Goal: Task Accomplishment & Management: Use online tool/utility

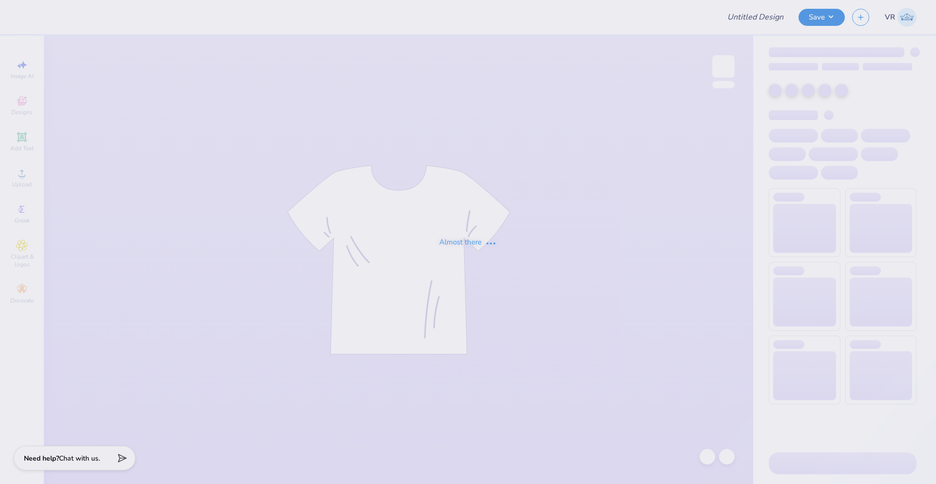
type input "[PERSON_NAME] : Cross Country team"
type input "24"
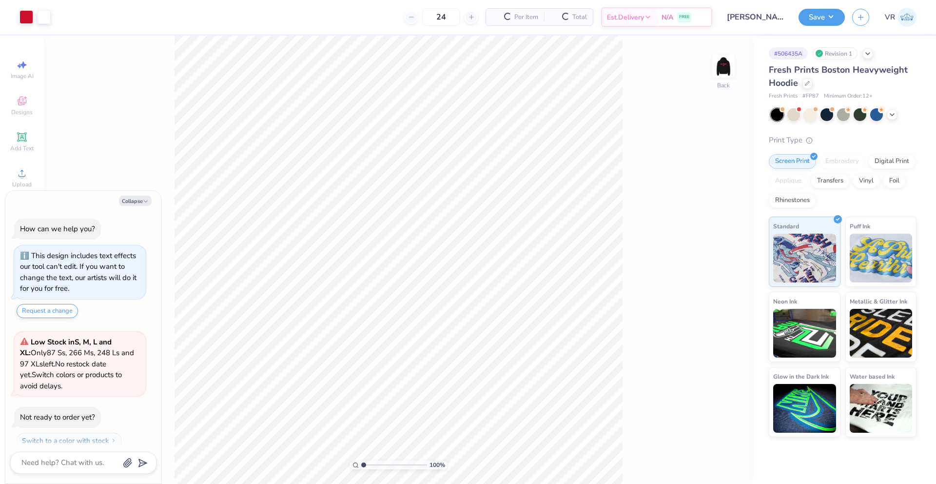
scroll to position [28, 0]
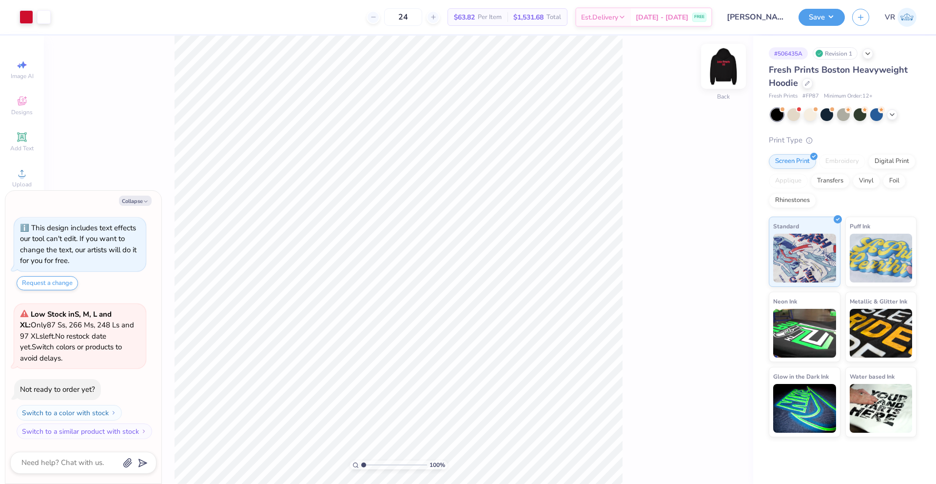
click at [725, 68] on img at bounding box center [723, 66] width 39 height 39
click at [131, 205] on button "Collapse" at bounding box center [135, 201] width 33 height 10
type textarea "x"
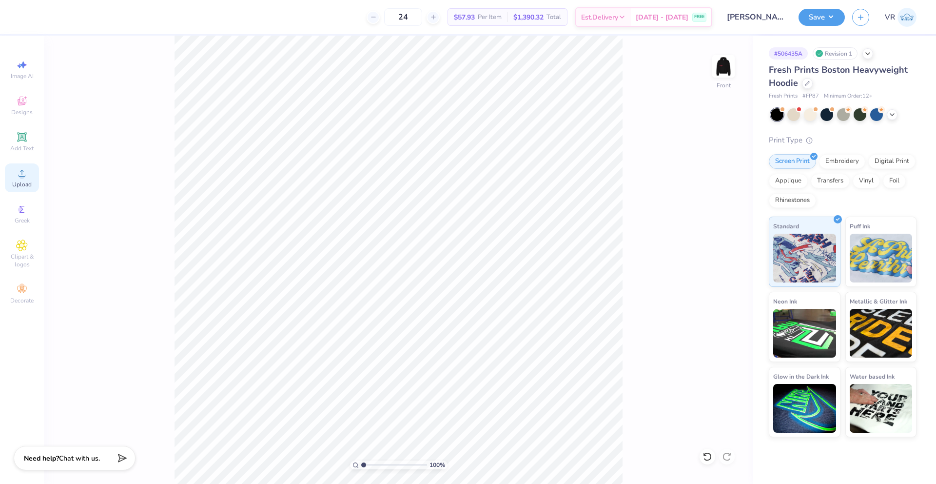
click at [27, 184] on span "Upload" at bounding box center [22, 184] width 20 height 8
click at [710, 214] on input "15.00" at bounding box center [717, 215] width 35 height 14
type input "12.50"
click at [714, 247] on input "12.03" at bounding box center [717, 250] width 35 height 14
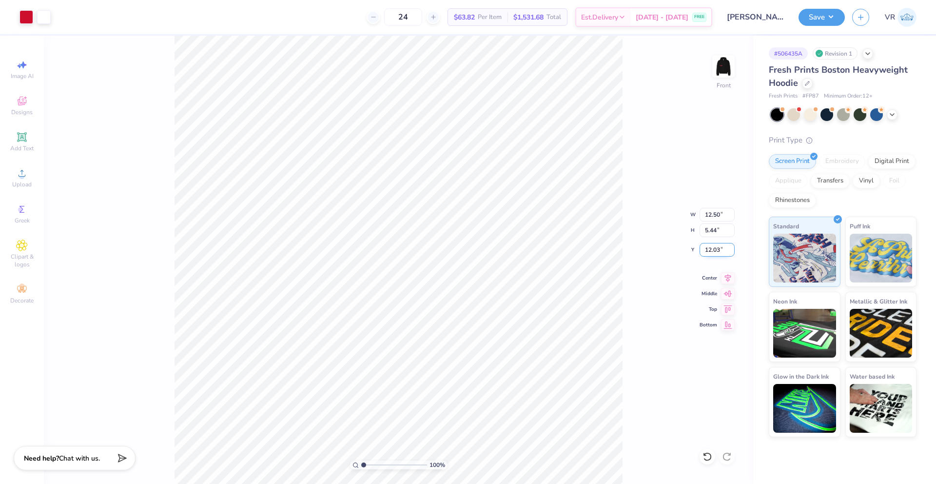
type input "4.53"
click at [714, 247] on input "12.48" at bounding box center [717, 250] width 35 height 14
type input "6.00"
click at [729, 275] on icon at bounding box center [728, 277] width 14 height 12
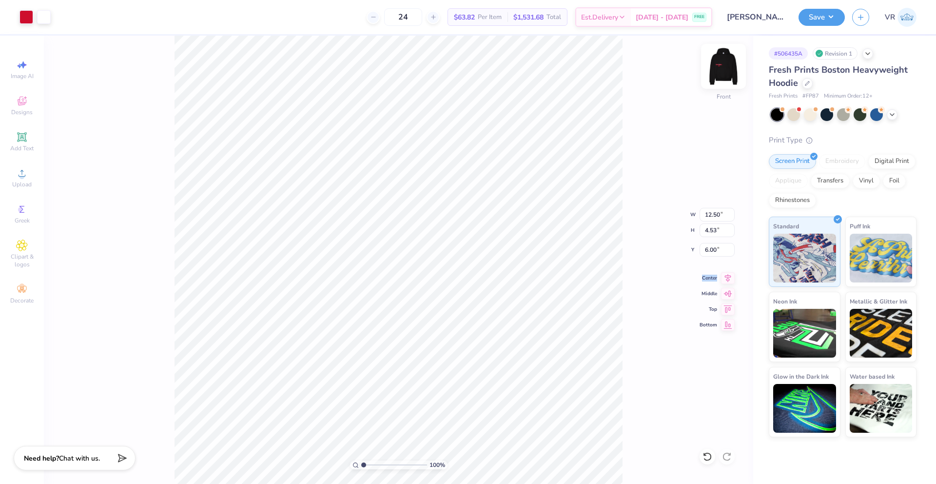
click at [731, 76] on img at bounding box center [723, 66] width 39 height 39
click at [23, 168] on icon at bounding box center [22, 173] width 12 height 12
click at [709, 211] on input "15.00" at bounding box center [717, 215] width 35 height 14
type input "3.50"
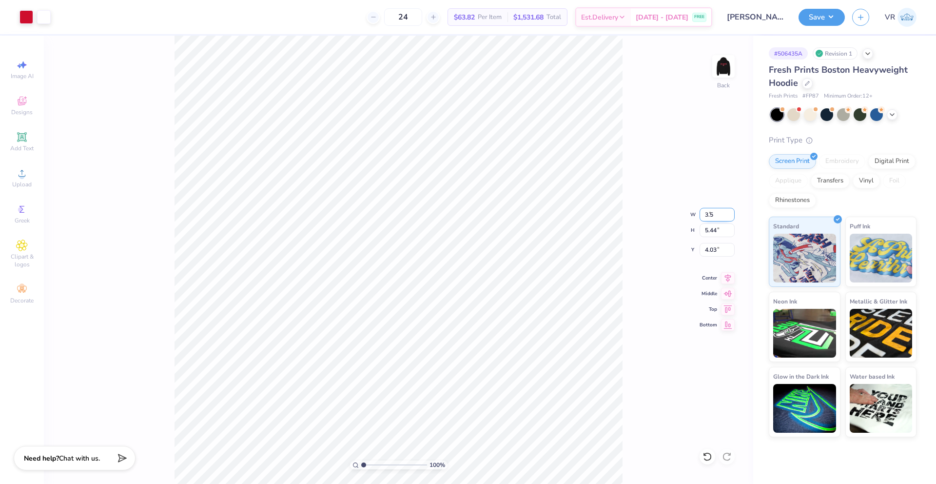
type input "1.27"
type input "6.12"
drag, startPoint x: 720, startPoint y: 214, endPoint x: 679, endPoint y: 214, distance: 41.4
click at [679, 214] on div "100 % Back W 3.50 3.50 " H 1.27 1.27 " Y 6.12 6.12 " Center Middle Top Bottom" at bounding box center [399, 260] width 710 height 448
click at [709, 217] on input "3.50" at bounding box center [717, 215] width 35 height 14
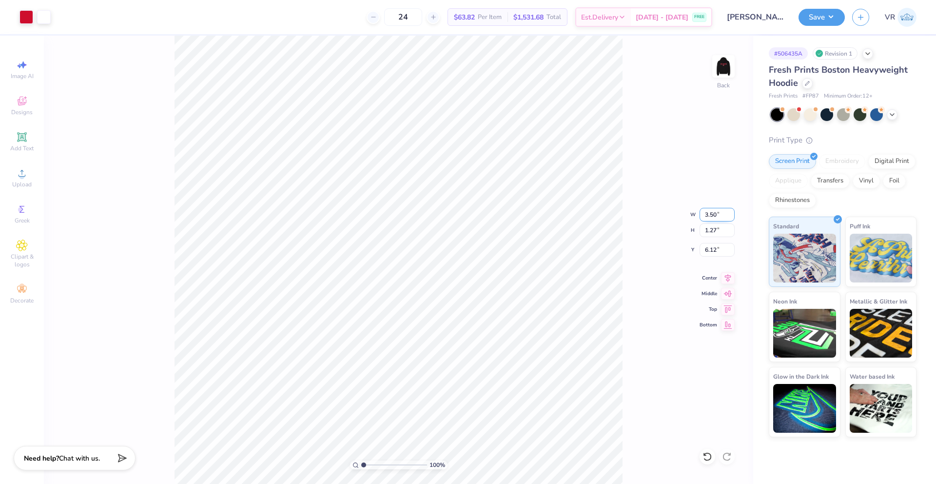
click at [709, 217] on input "3.50" at bounding box center [717, 215] width 35 height 14
type input "4.00"
type input "1.45"
type input "6.03"
click at [709, 217] on input "4.00" at bounding box center [717, 215] width 35 height 14
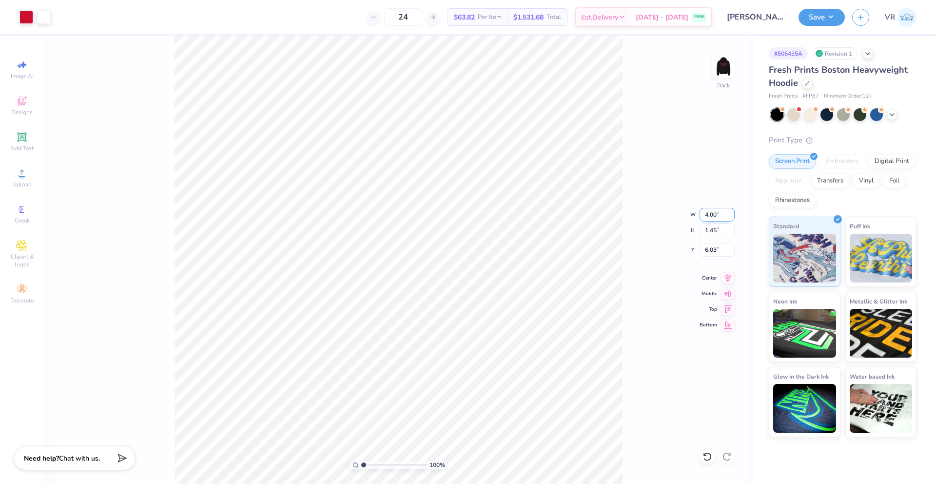
click at [709, 217] on input "4.00" at bounding box center [717, 215] width 35 height 14
type input "6.00"
type input "2.17"
click at [714, 249] on input "5.66" at bounding box center [717, 250] width 35 height 14
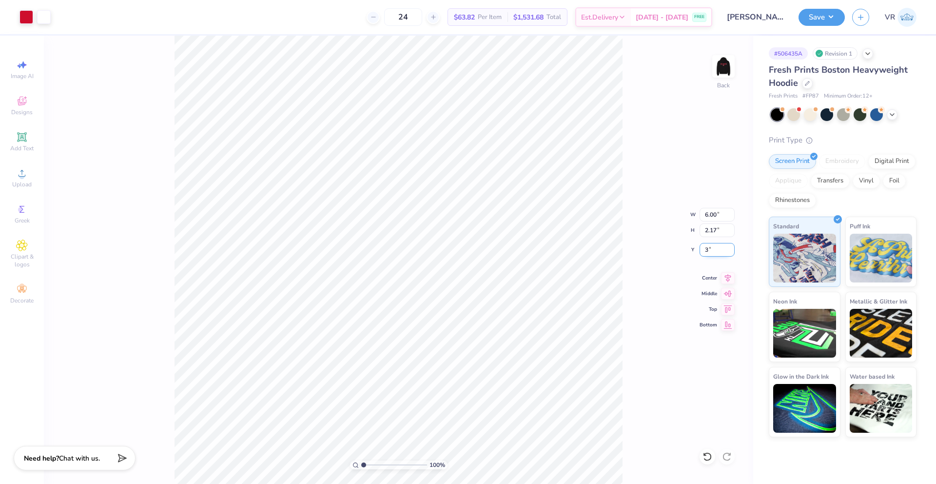
type input "3.00"
click at [370, 464] on input "range" at bounding box center [394, 464] width 66 height 9
drag, startPoint x: 372, startPoint y: 464, endPoint x: 366, endPoint y: 463, distance: 5.5
type input "1.47"
click at [366, 463] on input "range" at bounding box center [394, 464] width 66 height 9
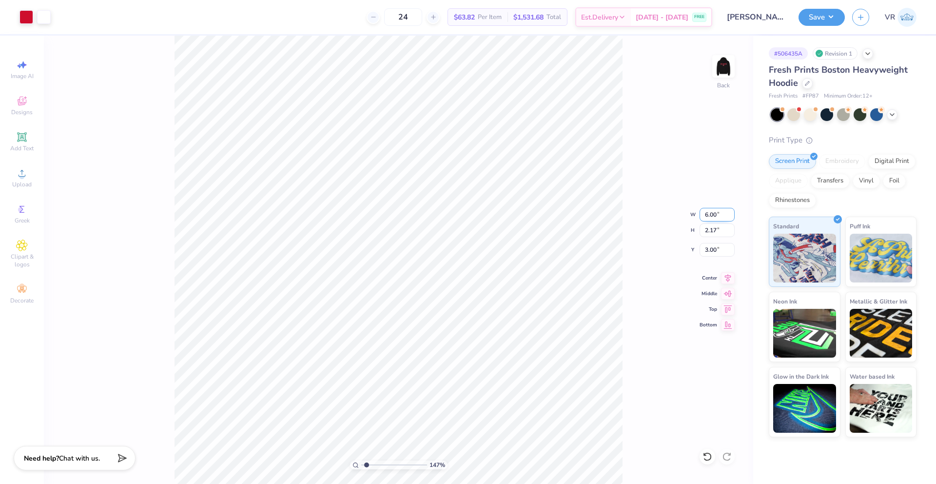
click at [707, 217] on input "6.00" at bounding box center [717, 215] width 35 height 14
type input "5.00"
type input "1.81"
type input "3.18"
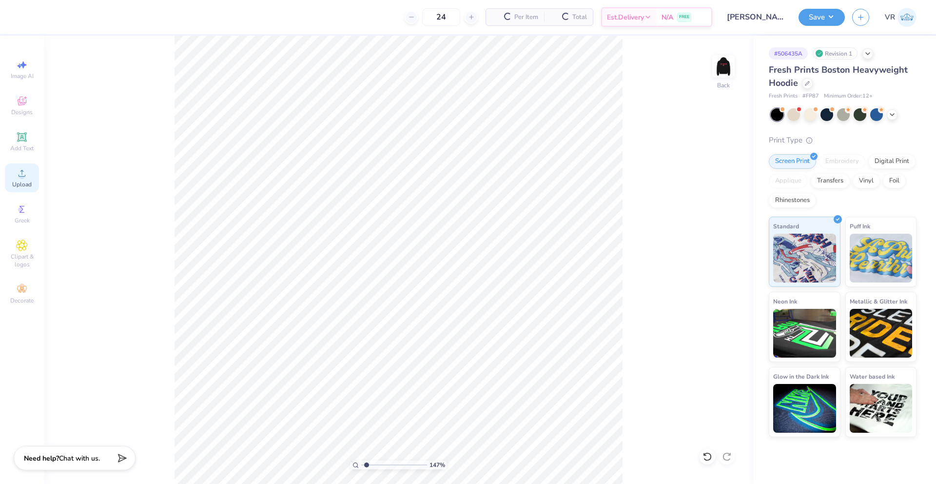
click at [24, 186] on span "Upload" at bounding box center [22, 184] width 20 height 8
click at [26, 175] on icon at bounding box center [22, 173] width 12 height 12
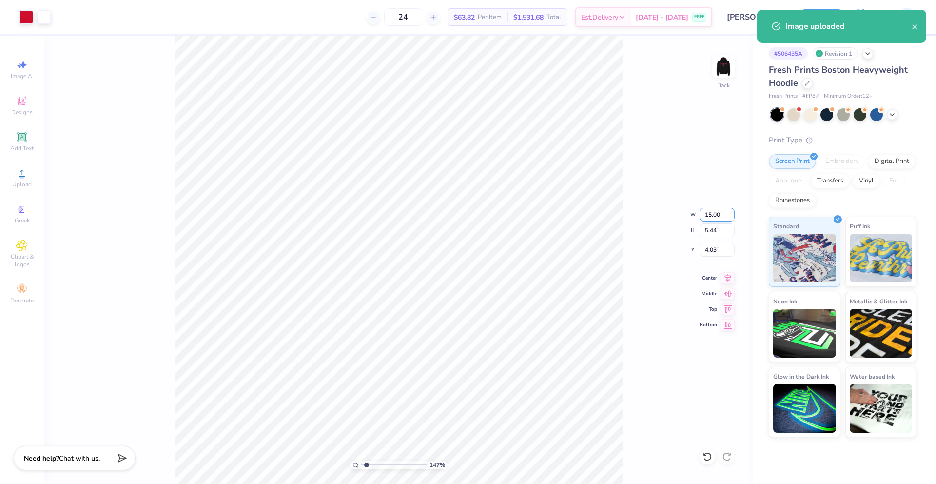
click at [706, 213] on input "15.00" at bounding box center [717, 215] width 35 height 14
type input "6.00"
type input "2.17"
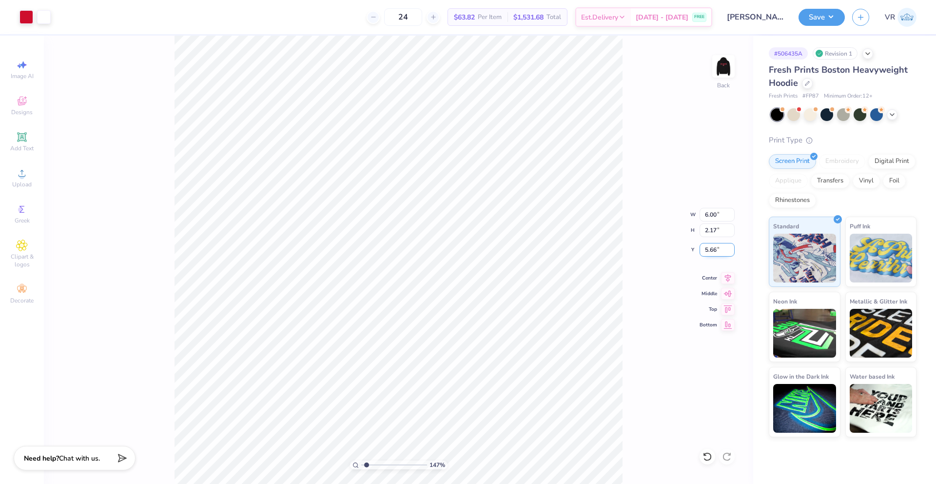
click at [711, 252] on input "5.66" at bounding box center [717, 250] width 35 height 14
type input "3.00"
drag, startPoint x: 362, startPoint y: 463, endPoint x: 356, endPoint y: 463, distance: 5.9
type input "1"
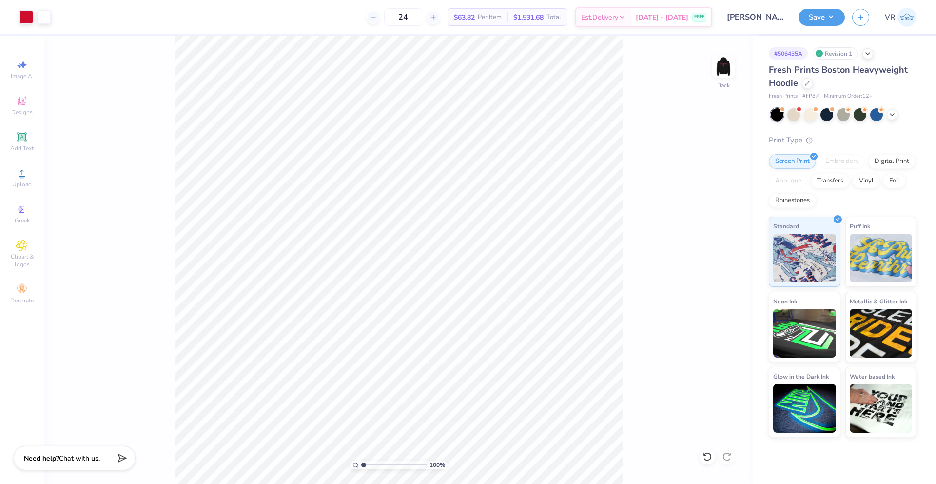
click at [361, 463] on input "range" at bounding box center [394, 464] width 66 height 9
click at [717, 70] on img at bounding box center [723, 66] width 39 height 39
click at [25, 175] on icon at bounding box center [22, 173] width 7 height 7
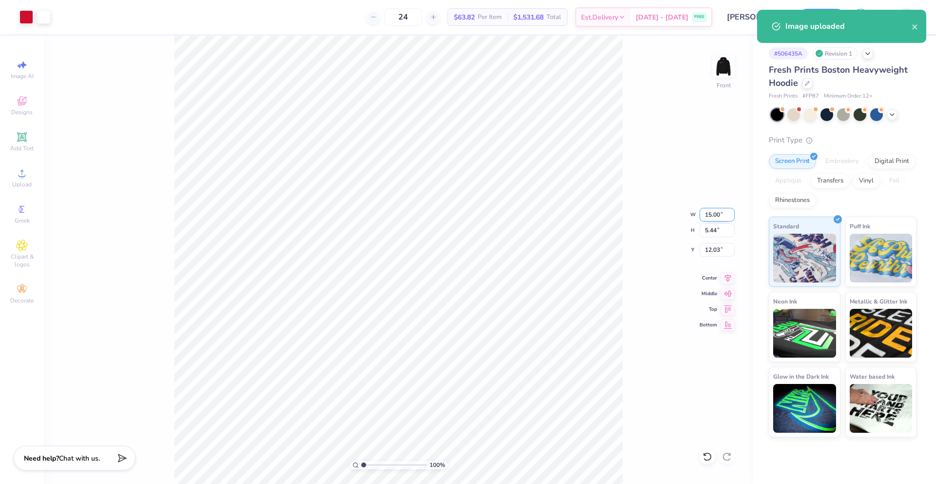
click at [706, 215] on input "15.00" at bounding box center [717, 215] width 35 height 14
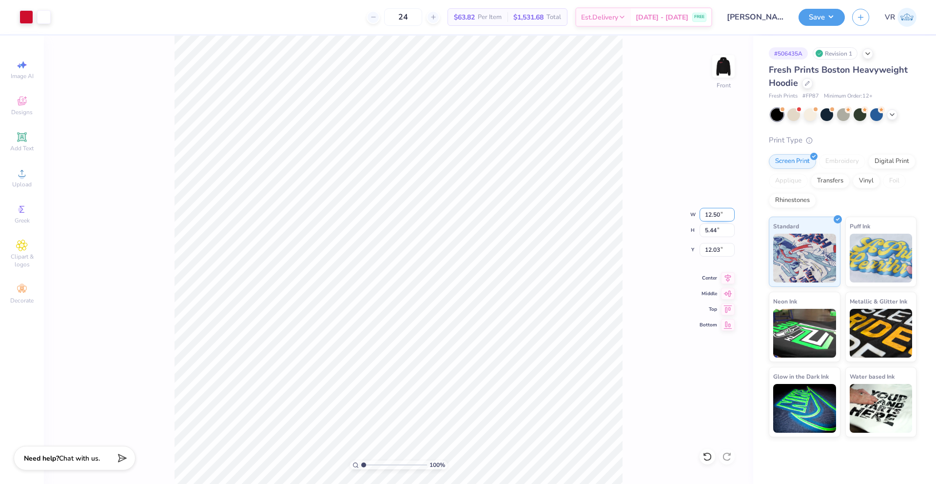
type input "12.50"
type input "4.53"
click at [715, 254] on input "12.48" at bounding box center [717, 250] width 35 height 14
type input "5.00"
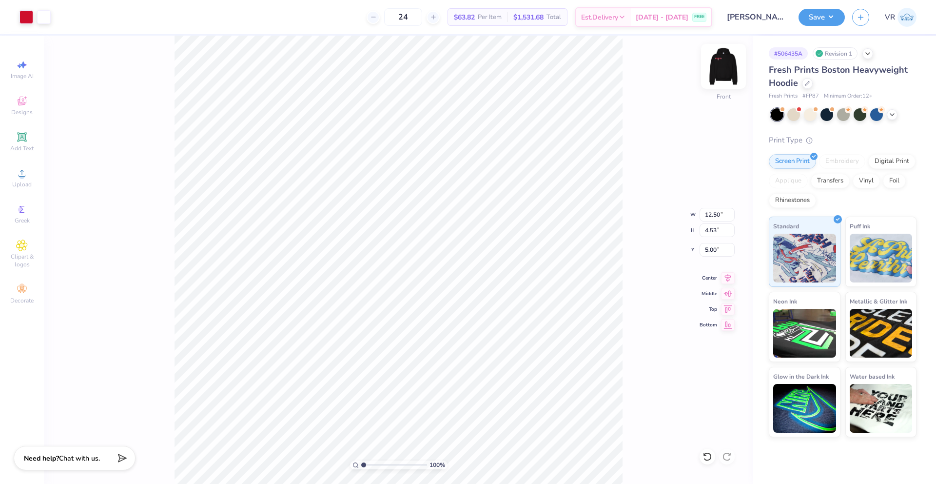
click at [721, 65] on img at bounding box center [723, 66] width 39 height 39
click at [709, 213] on input "6.00" at bounding box center [717, 215] width 35 height 14
type input "4.00"
type input "1.45"
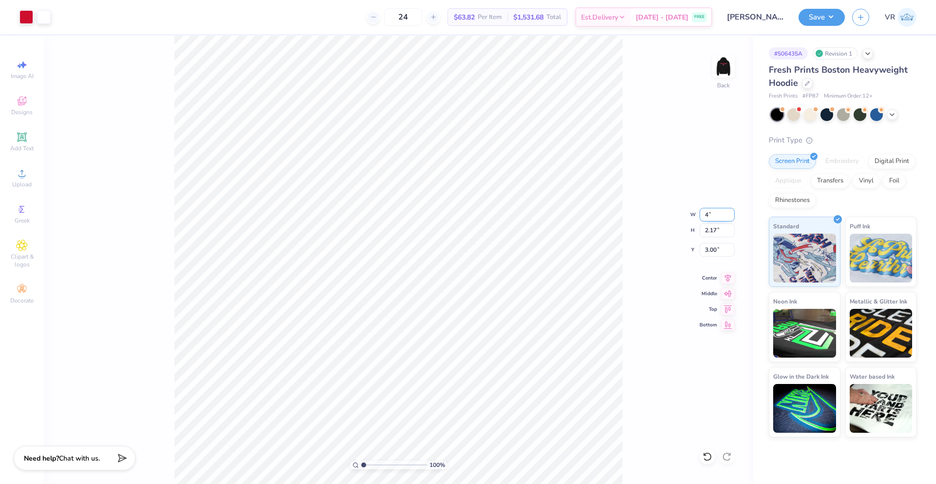
type input "3.36"
click at [710, 215] on input "4.00" at bounding box center [717, 215] width 35 height 14
type input "5.00"
type input "1.81"
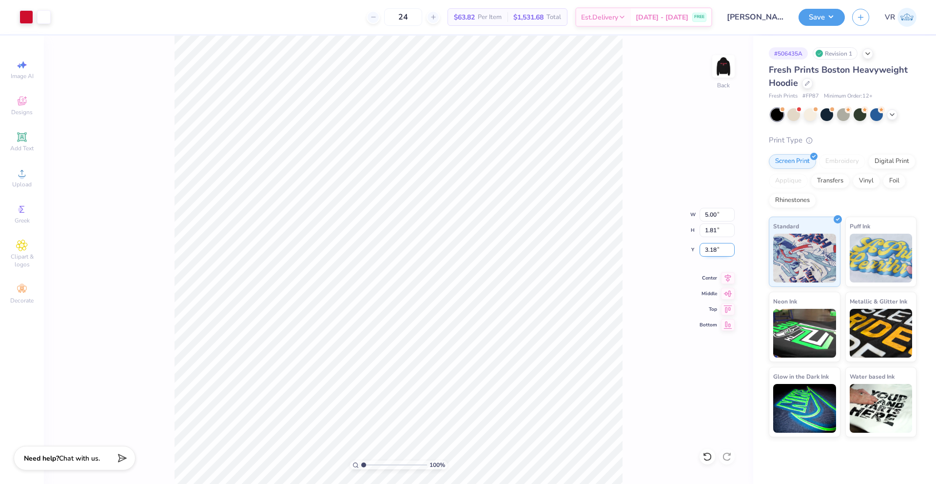
click at [711, 247] on input "3.18" at bounding box center [717, 250] width 35 height 14
type input "3.00"
click at [710, 217] on input "5.00" at bounding box center [717, 215] width 35 height 14
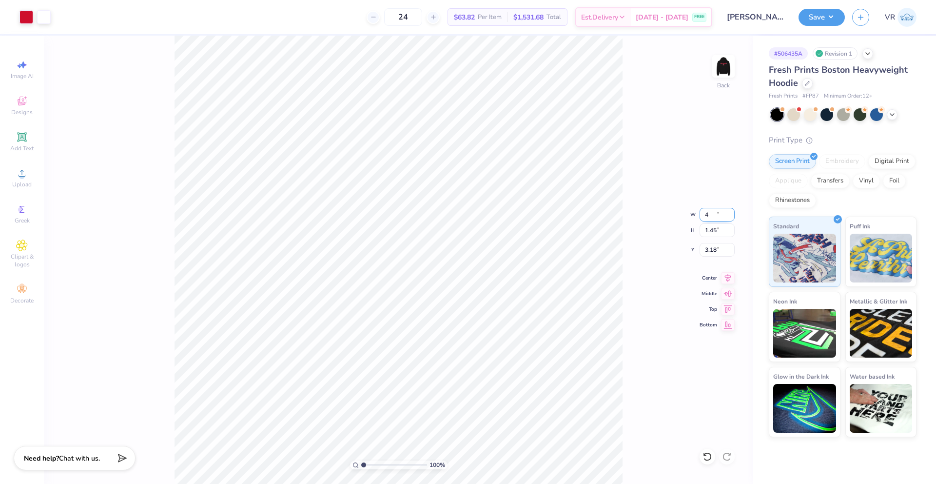
type input "4.00"
type input "1.45"
type input "3.18"
drag, startPoint x: 365, startPoint y: 463, endPoint x: 372, endPoint y: 463, distance: 6.4
type input "2.24"
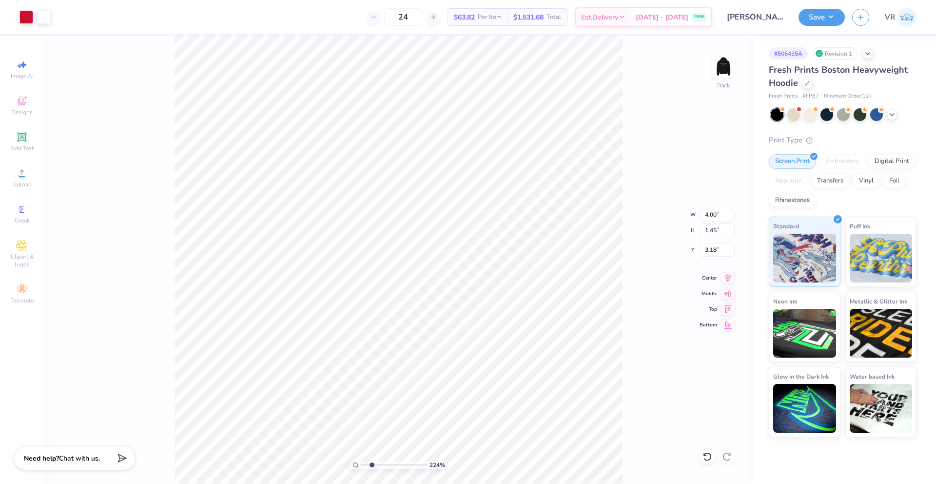
click at [372, 463] on input "range" at bounding box center [394, 464] width 66 height 9
click at [708, 249] on input "3.18" at bounding box center [717, 250] width 35 height 14
type input "3.00"
drag, startPoint x: 372, startPoint y: 466, endPoint x: 348, endPoint y: 466, distance: 23.9
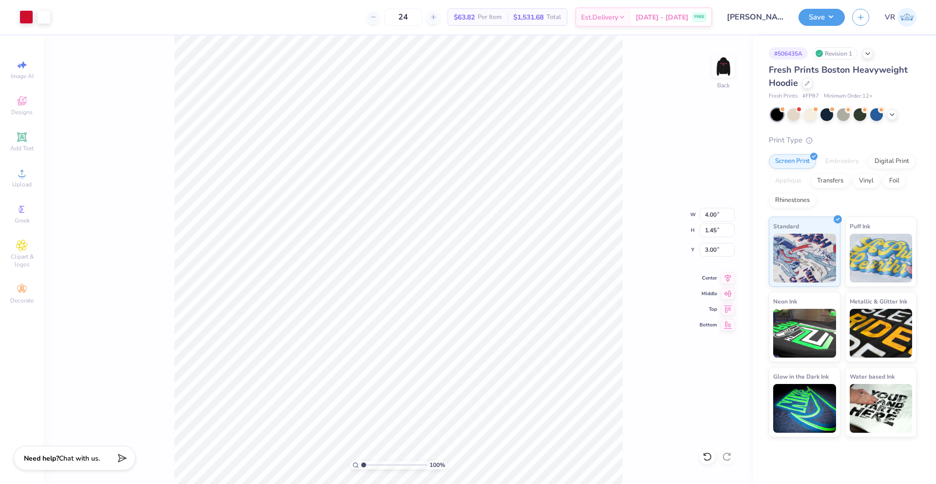
type input "1"
click at [361, 466] on input "range" at bounding box center [394, 464] width 66 height 9
click at [714, 218] on input "4.00" at bounding box center [717, 215] width 35 height 14
type input "5.00"
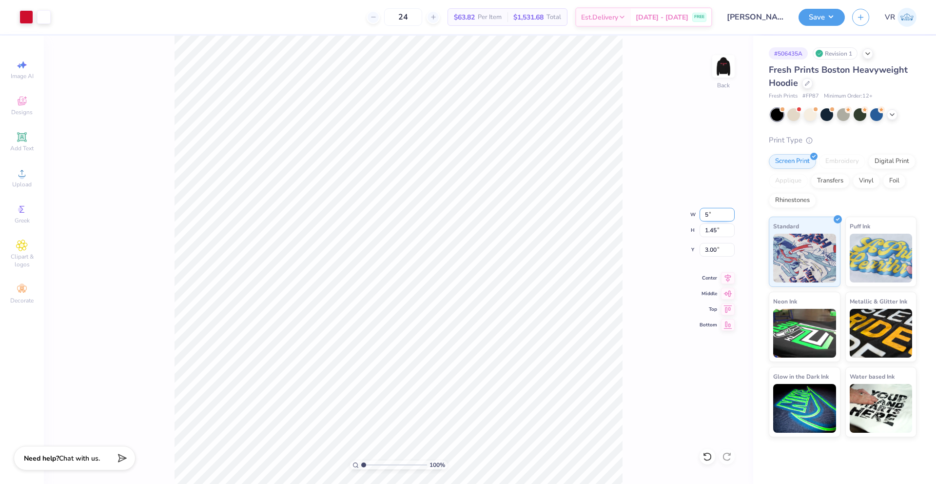
type input "1.81"
click at [709, 248] on input "2.82" at bounding box center [717, 250] width 35 height 14
type input "3.00"
click at [711, 67] on div "100 % Back W 5.00 5.00 " H 1.81 1.81 " Y 3.00 3.00 " Center Middle Top Bottom" at bounding box center [399, 260] width 710 height 448
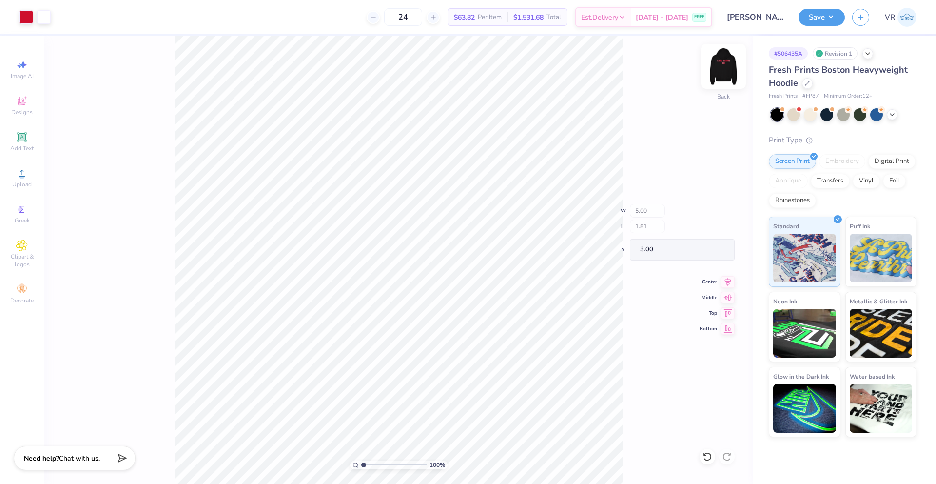
click at [723, 66] on img at bounding box center [723, 66] width 39 height 39
click at [727, 63] on img at bounding box center [723, 66] width 39 height 39
click at [727, 63] on img at bounding box center [724, 67] width 20 height 20
click at [704, 248] on input "5.00" at bounding box center [717, 250] width 35 height 14
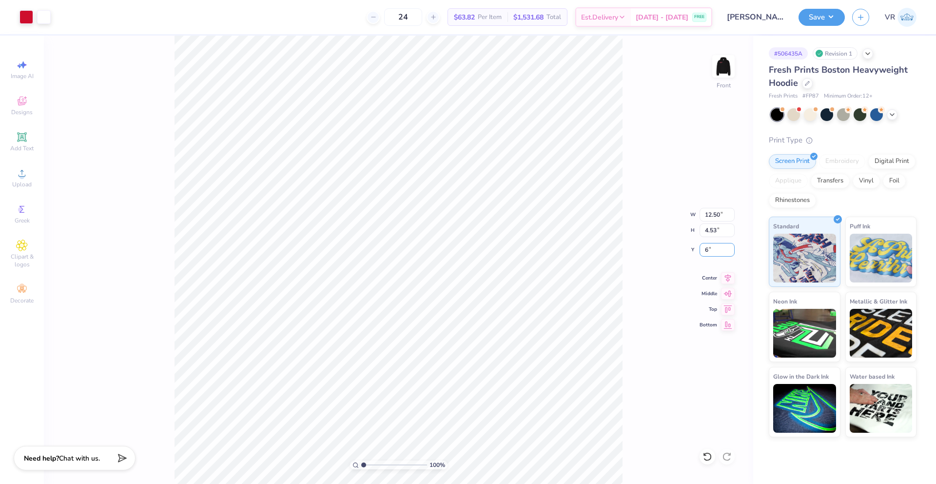
type input "6.00"
click at [838, 20] on button "Save" at bounding box center [822, 15] width 46 height 17
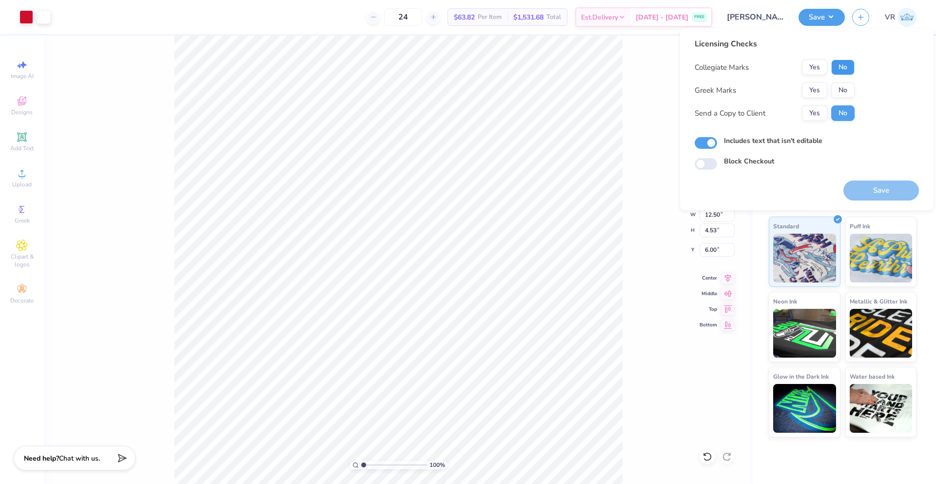
click at [836, 74] on button "No" at bounding box center [842, 67] width 23 height 16
click at [835, 88] on button "No" at bounding box center [842, 90] width 23 height 16
click at [862, 188] on button "Save" at bounding box center [882, 190] width 76 height 20
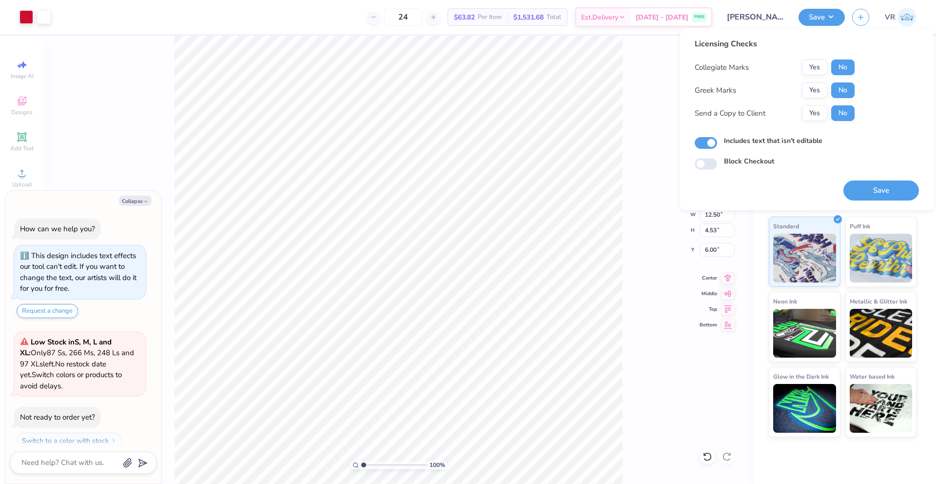
scroll to position [65, 0]
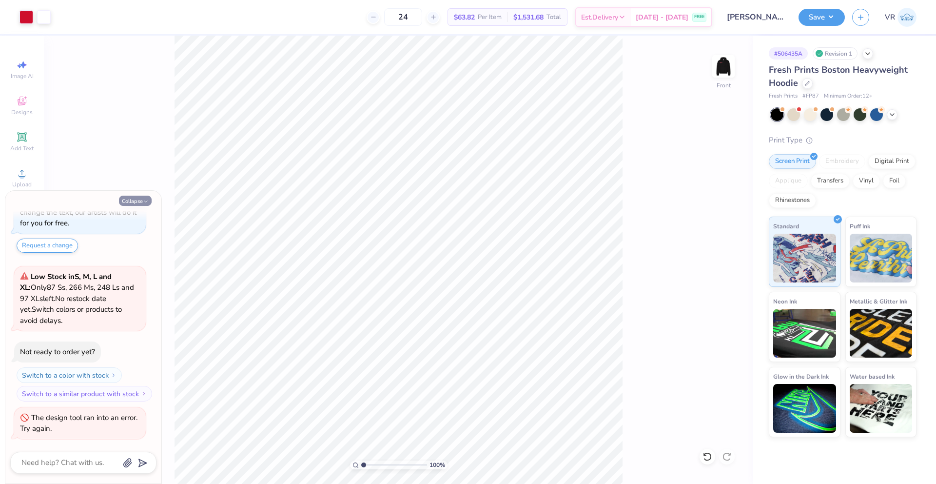
click at [129, 202] on button "Collapse" at bounding box center [135, 201] width 33 height 10
type textarea "x"
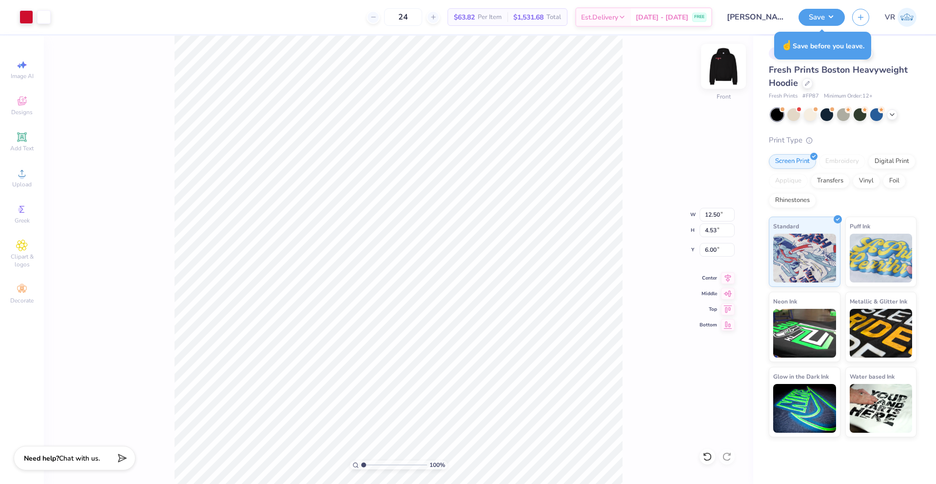
click at [720, 71] on img at bounding box center [723, 66] width 39 height 39
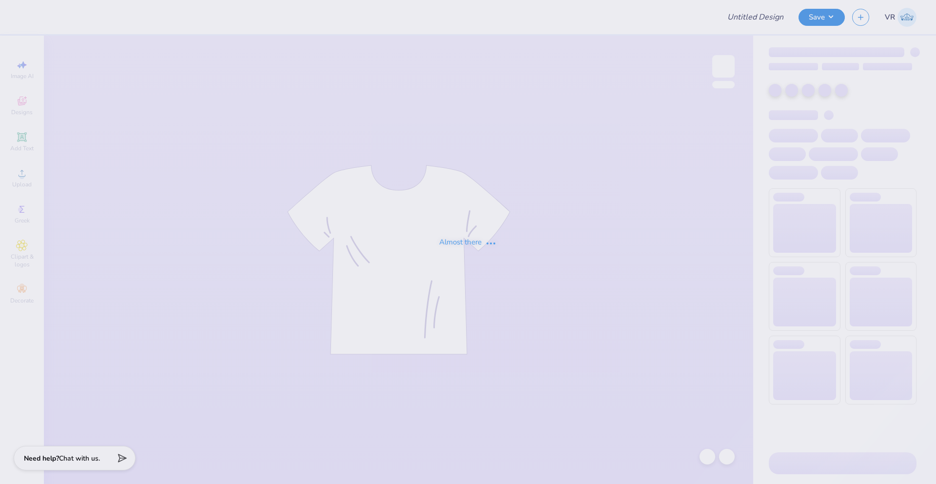
type input "[PERSON_NAME] : Cross Country team"
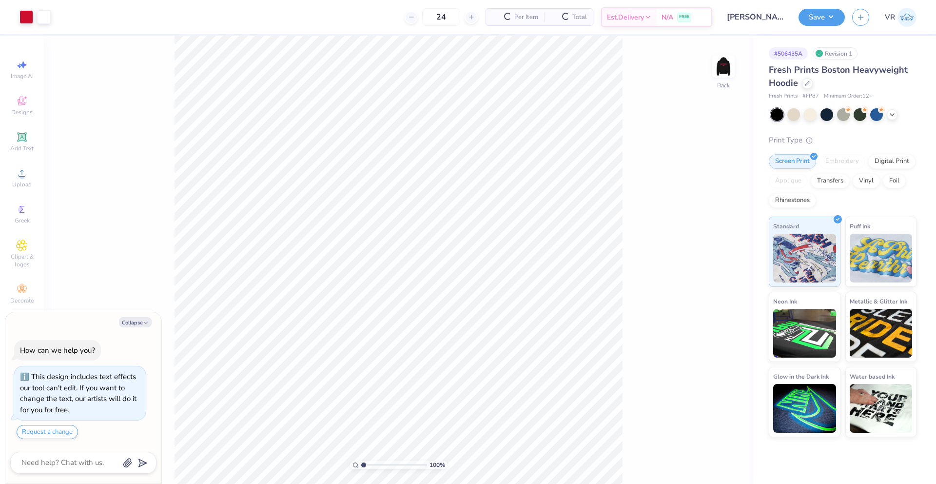
scroll to position [28, 0]
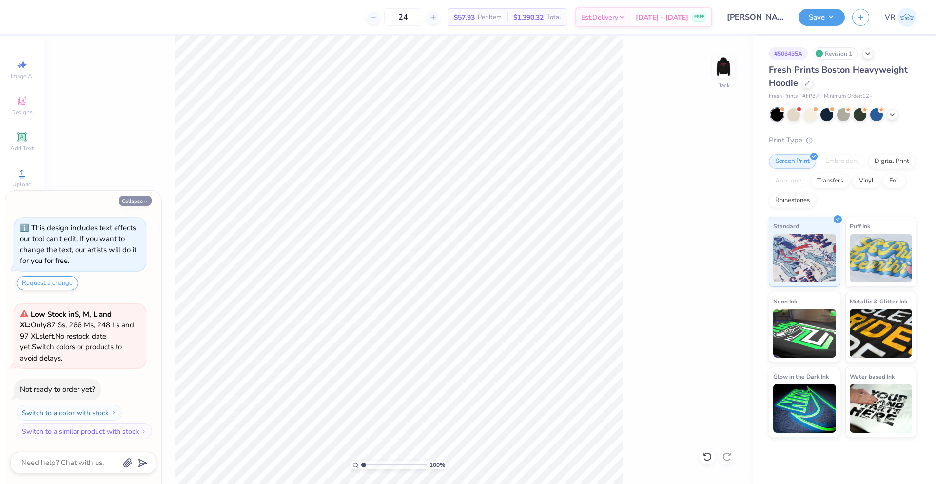
click at [139, 205] on button "Collapse" at bounding box center [135, 201] width 33 height 10
type textarea "x"
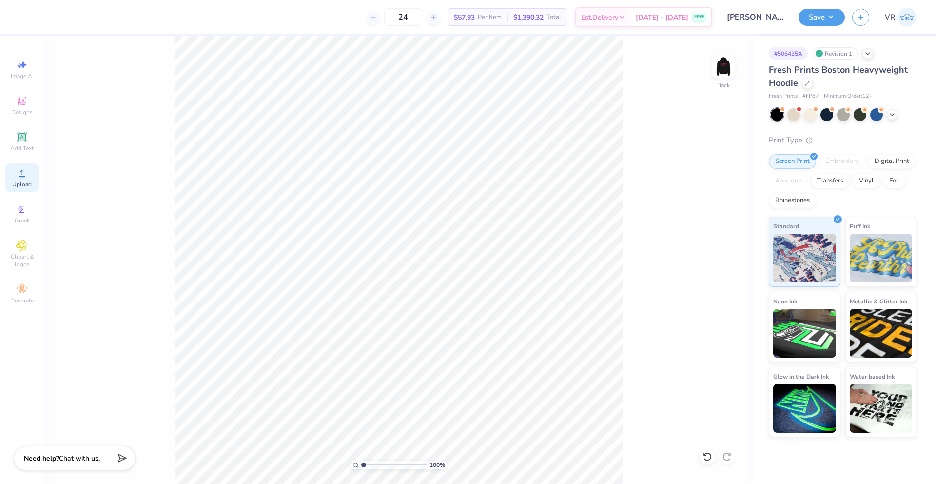
click at [18, 171] on icon at bounding box center [22, 173] width 12 height 12
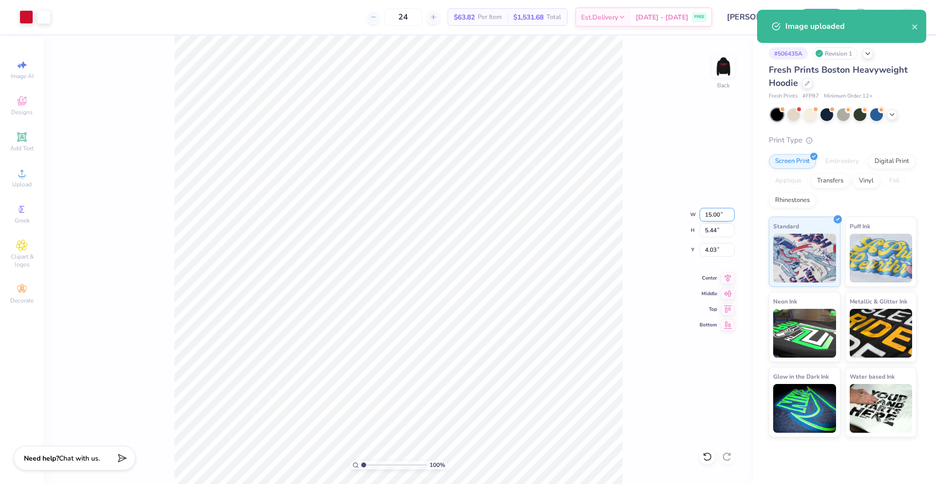
click at [716, 216] on input "15.00" at bounding box center [717, 215] width 35 height 14
type input "5.00"
type input "1.81"
click at [712, 253] on input "5.84" at bounding box center [717, 250] width 35 height 14
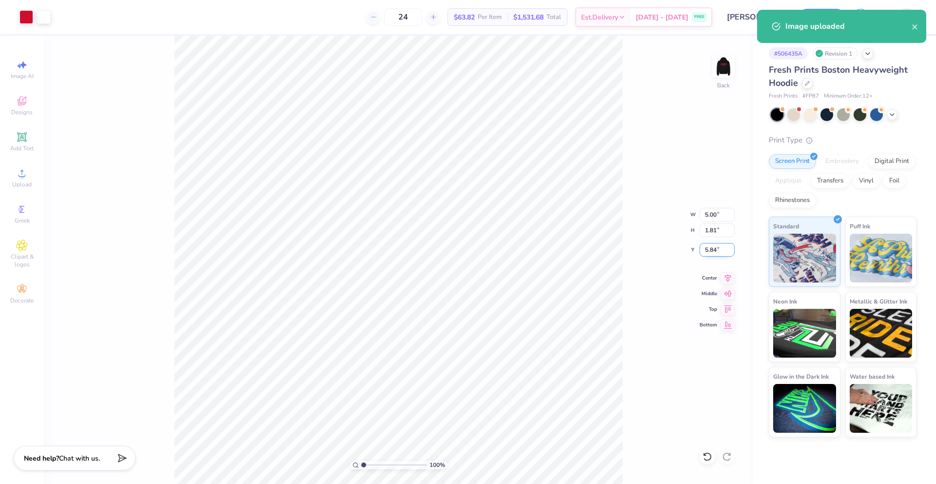
click at [712, 253] on input "5.84" at bounding box center [717, 250] width 35 height 14
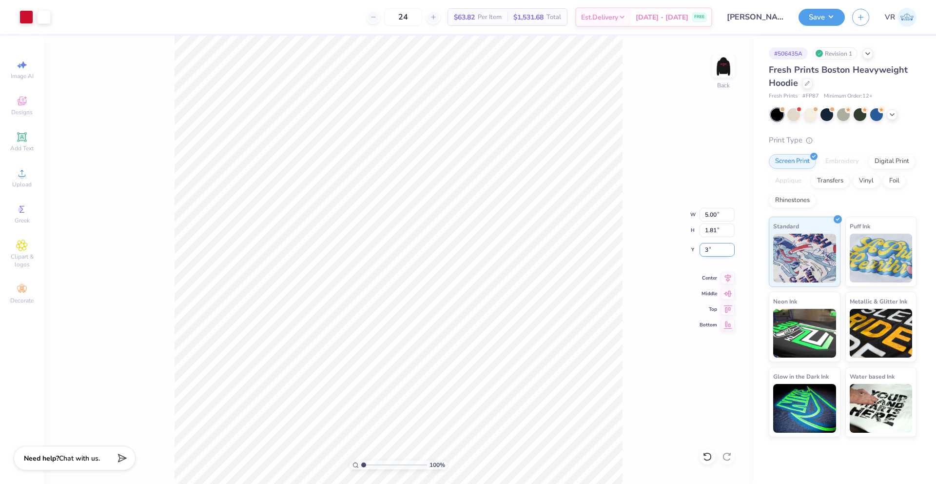
type input "3.00"
click at [726, 66] on img at bounding box center [723, 66] width 39 height 39
click at [29, 172] on div "Upload" at bounding box center [22, 177] width 34 height 29
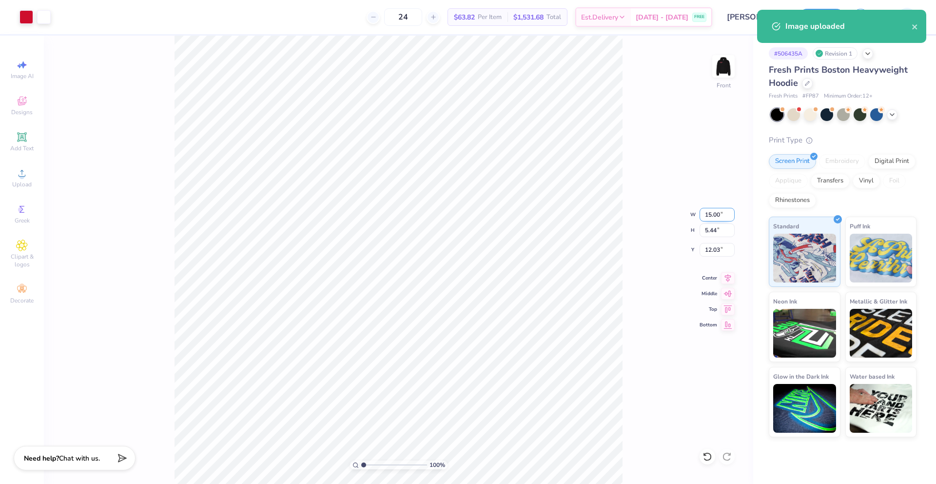
click at [712, 216] on input "15.00" at bounding box center [717, 215] width 35 height 14
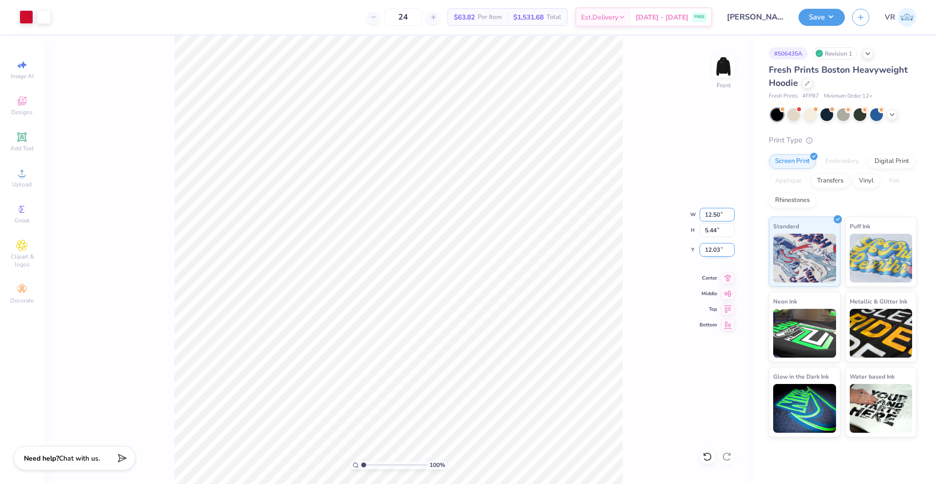
type input "12.50"
click at [716, 251] on input "12.03" at bounding box center [717, 250] width 35 height 14
type input "4.53"
click at [716, 251] on input "12.48" at bounding box center [717, 250] width 35 height 14
type input "6.00"
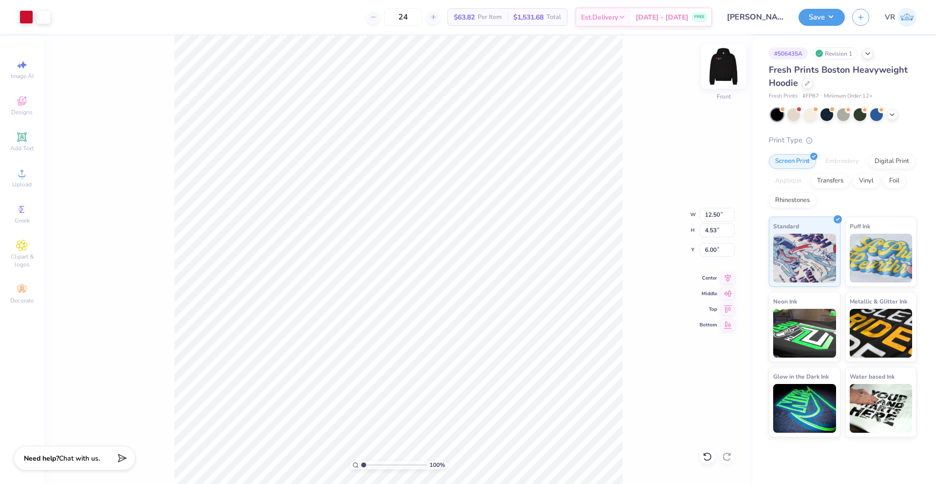
click at [719, 65] on img at bounding box center [723, 66] width 39 height 39
click at [835, 16] on button "Save" at bounding box center [822, 15] width 46 height 17
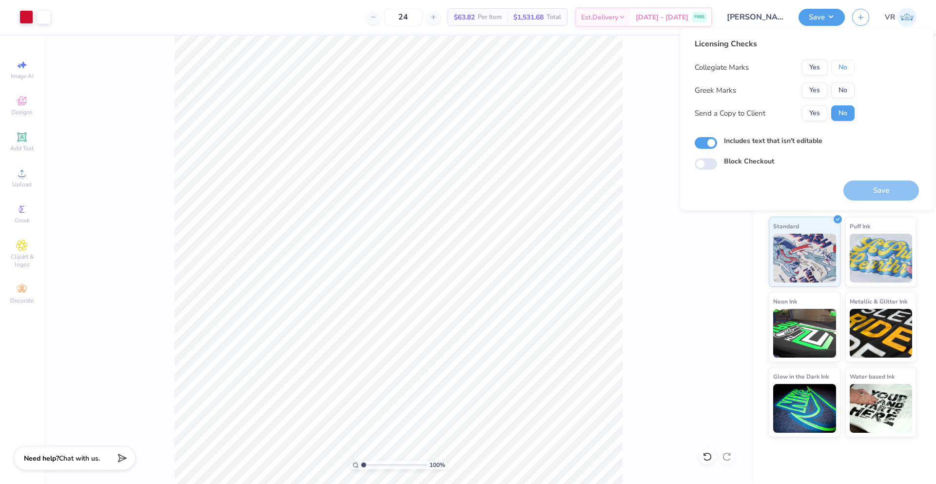
drag, startPoint x: 840, startPoint y: 74, endPoint x: 842, endPoint y: 80, distance: 7.1
click at [840, 73] on button "No" at bounding box center [842, 67] width 23 height 16
click at [845, 92] on button "No" at bounding box center [842, 90] width 23 height 16
click at [881, 195] on button "Save" at bounding box center [882, 190] width 76 height 20
